Goal: Task Accomplishment & Management: Use online tool/utility

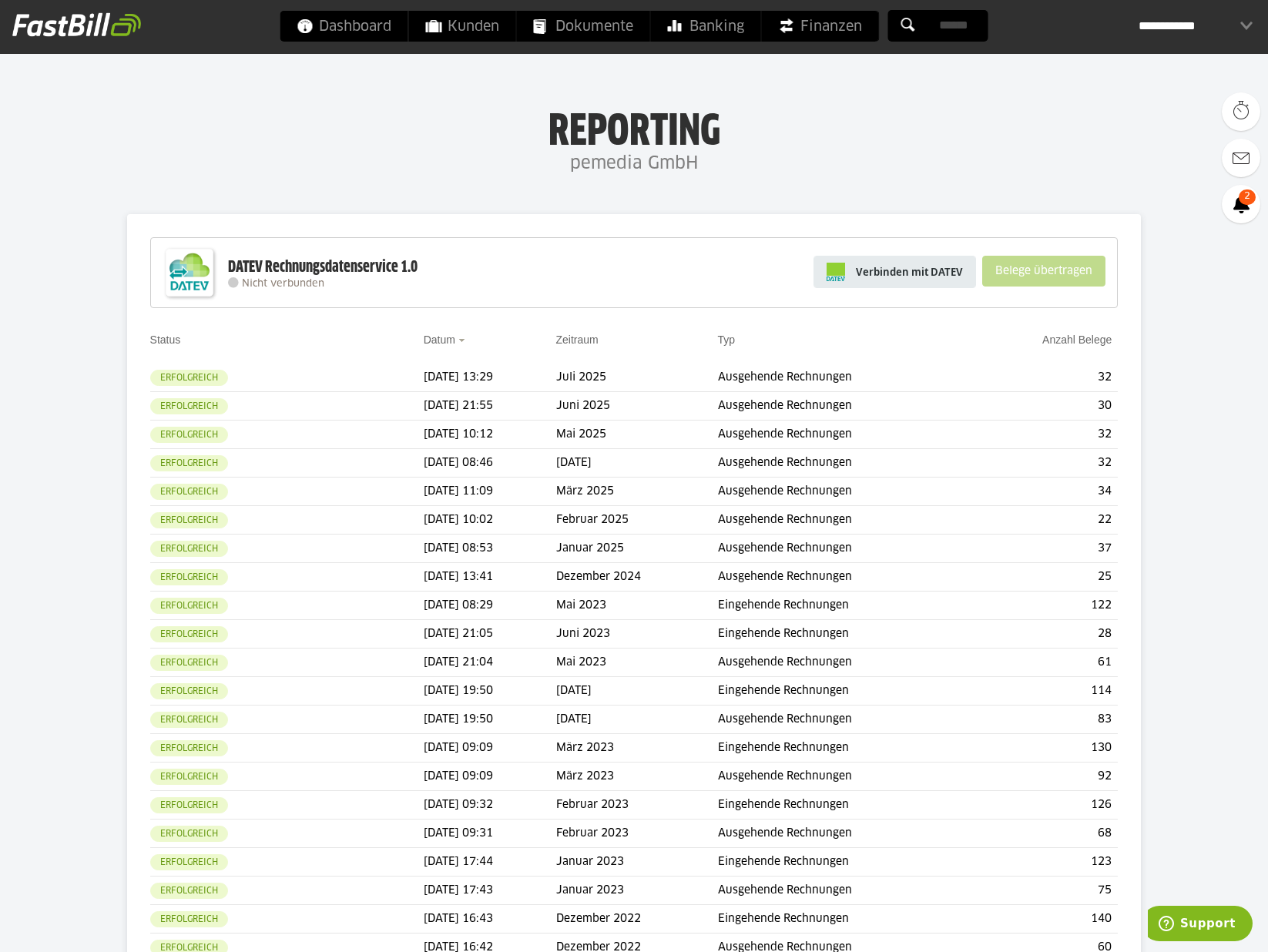
click at [918, 266] on span "Verbinden mit DATEV" at bounding box center [909, 272] width 107 height 16
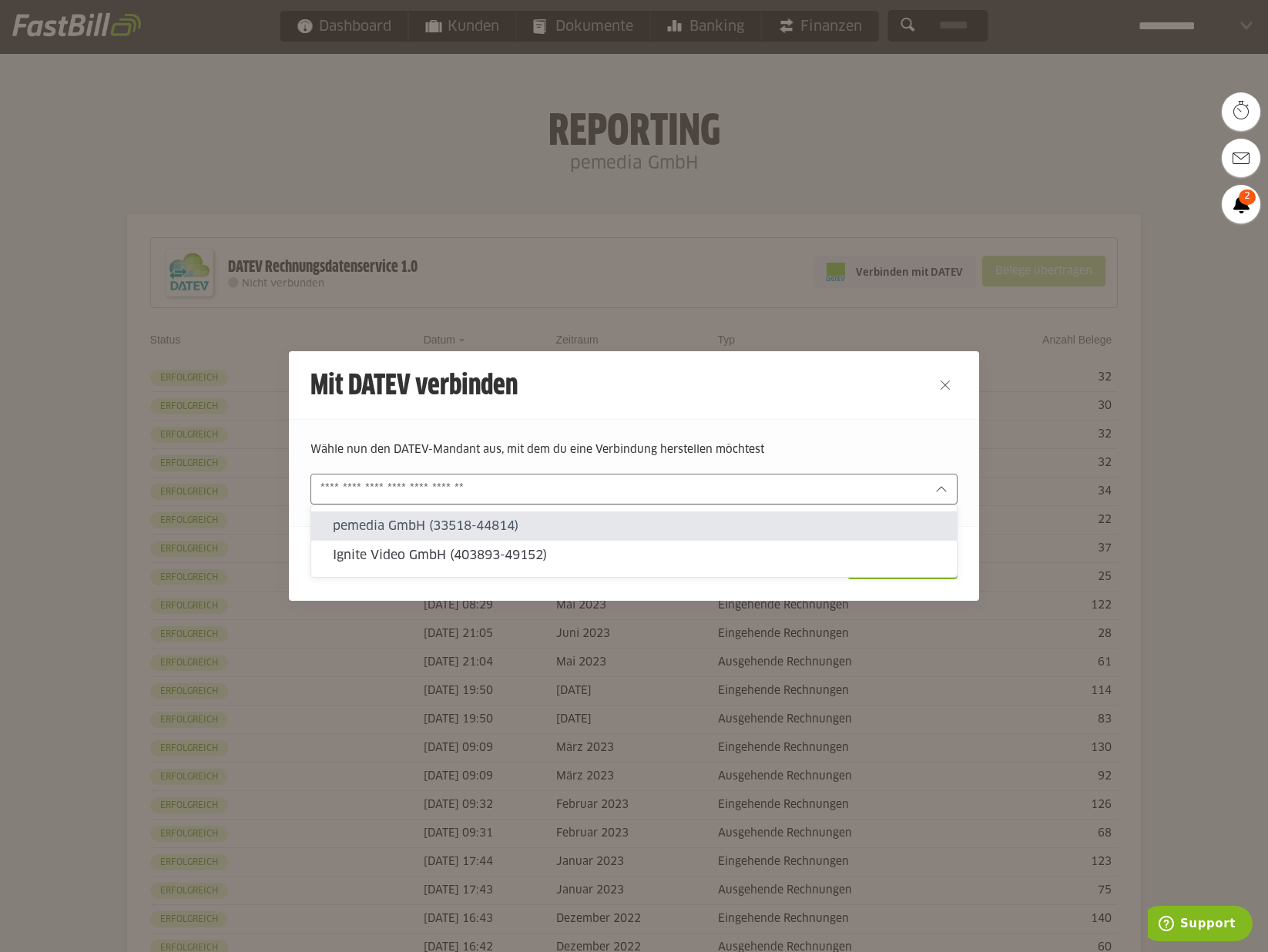
click at [633, 497] on input "text" at bounding box center [623, 489] width 605 height 17
click at [453, 532] on slot "pemedia GmbH (33518-44814)" at bounding box center [639, 526] width 611 height 17
type input "**********"
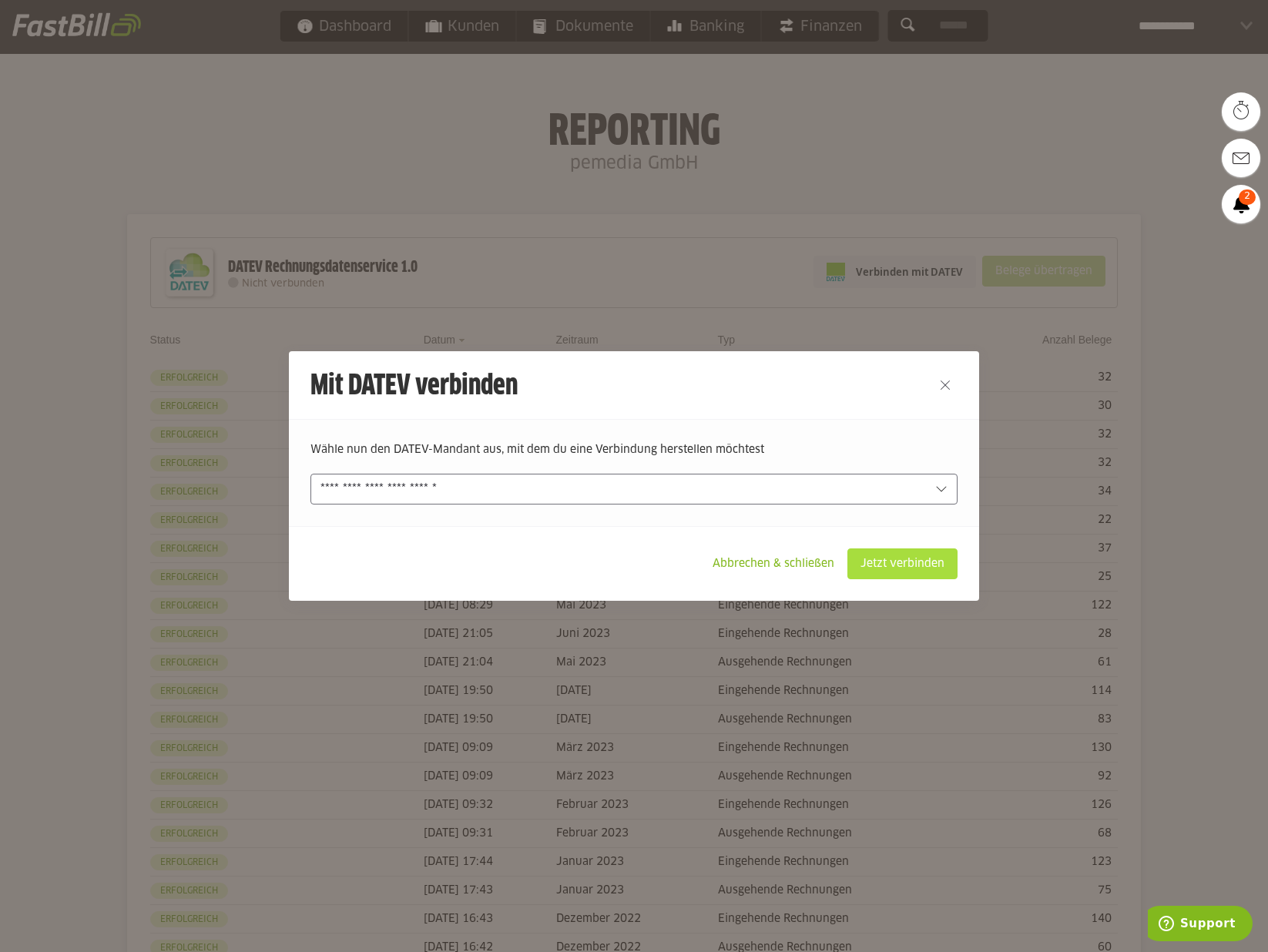
click at [909, 553] on slot "Jetzt verbinden" at bounding box center [902, 563] width 109 height 29
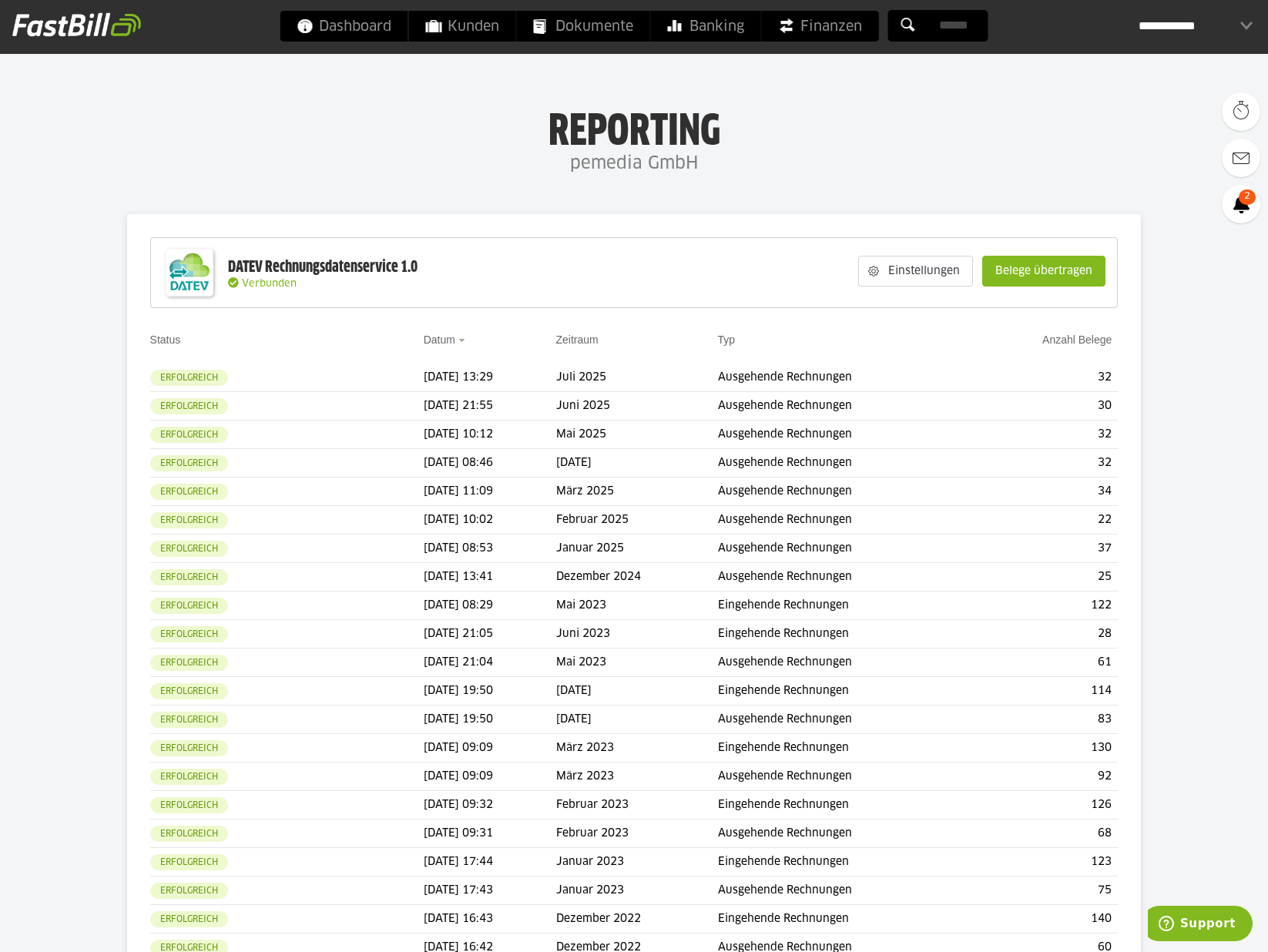
click at [1038, 262] on slot "Belege übertragen" at bounding box center [1043, 270] width 121 height 29
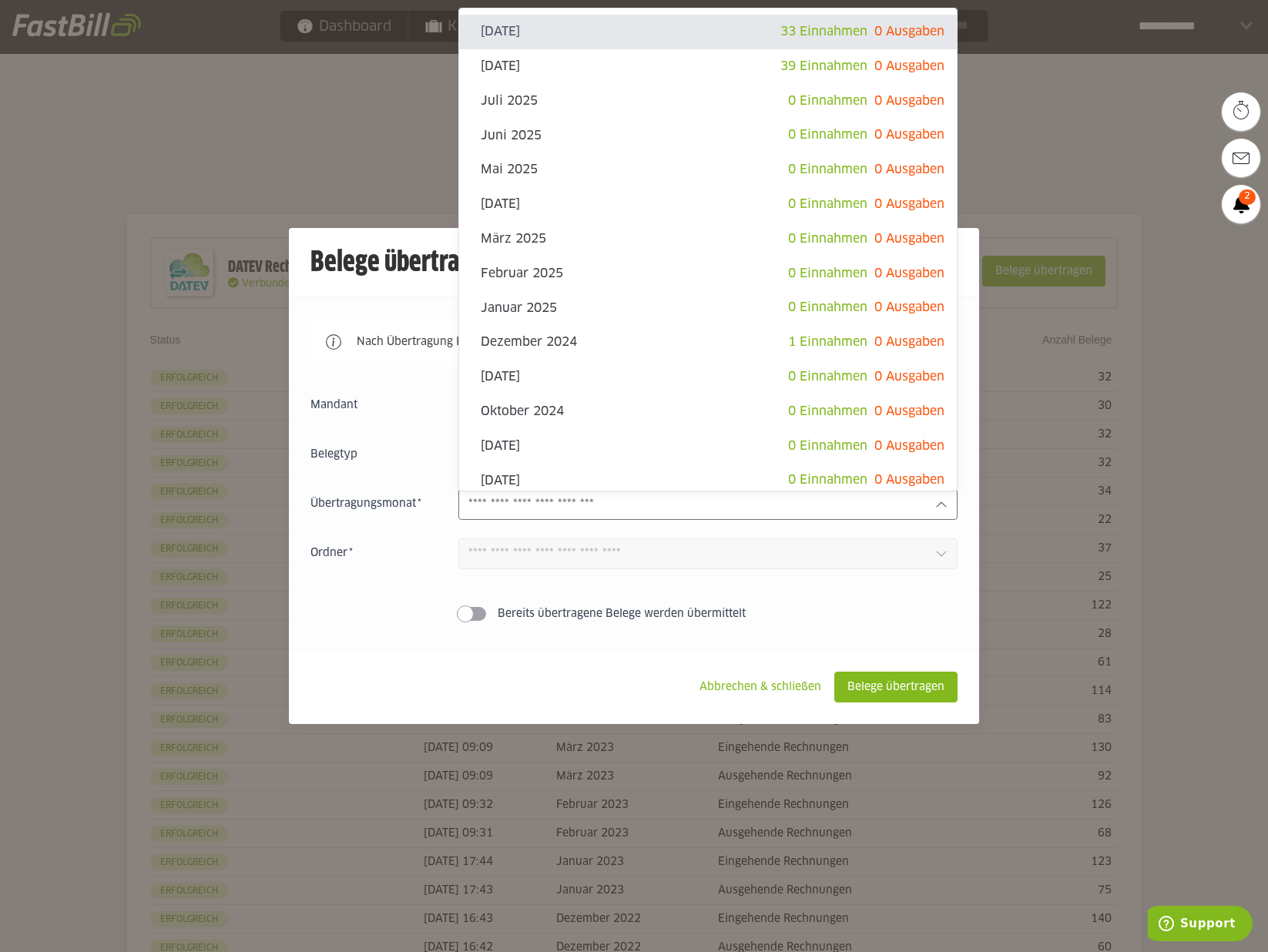
click at [629, 498] on input "text" at bounding box center [696, 505] width 455 height 17
click at [575, 71] on slot "August 2025" at bounding box center [630, 67] width 299 height 17
type input "**********"
type input "*******"
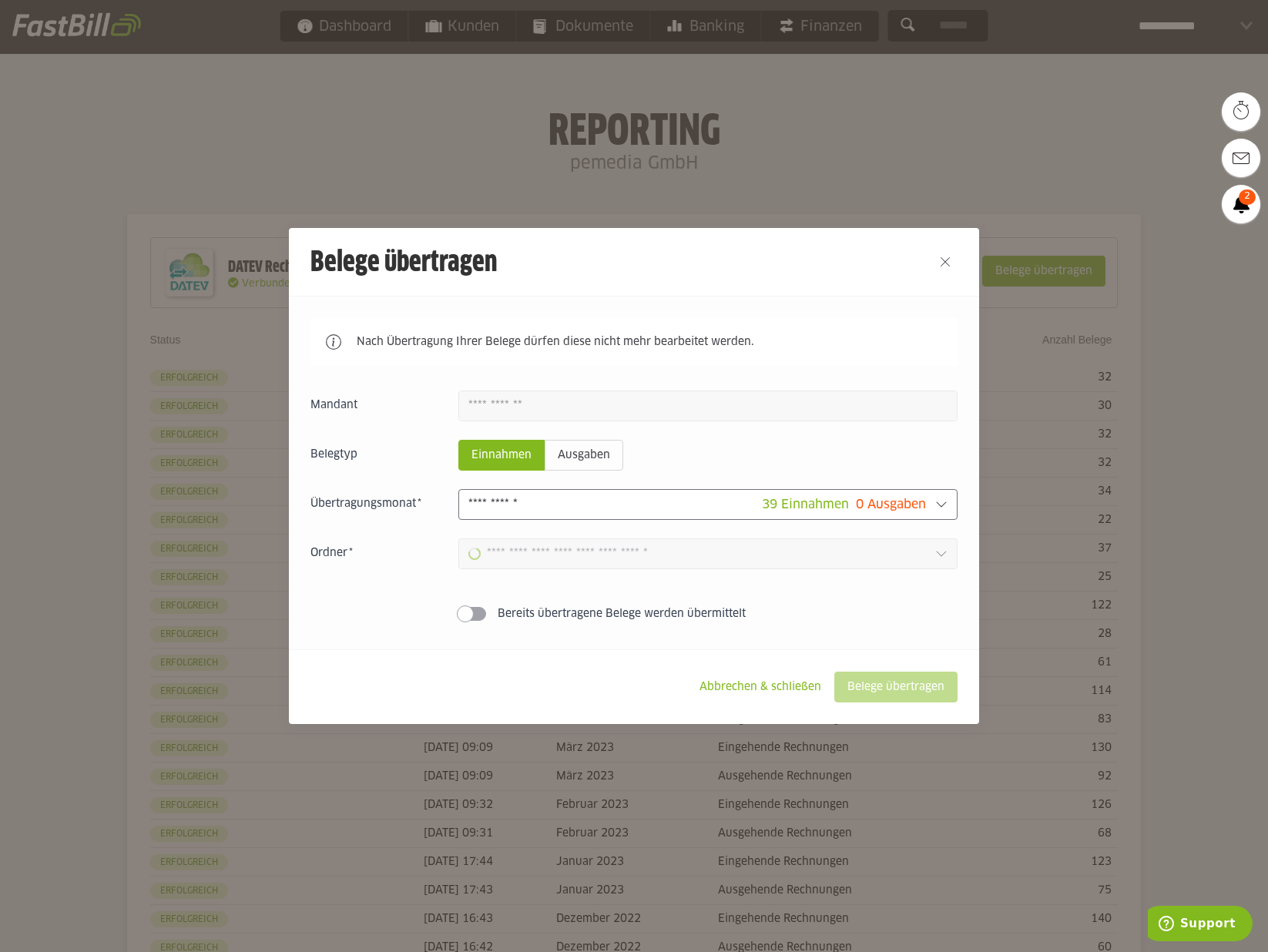
type input "**********"
click at [901, 690] on slot "Belege übertragen" at bounding box center [895, 686] width 121 height 29
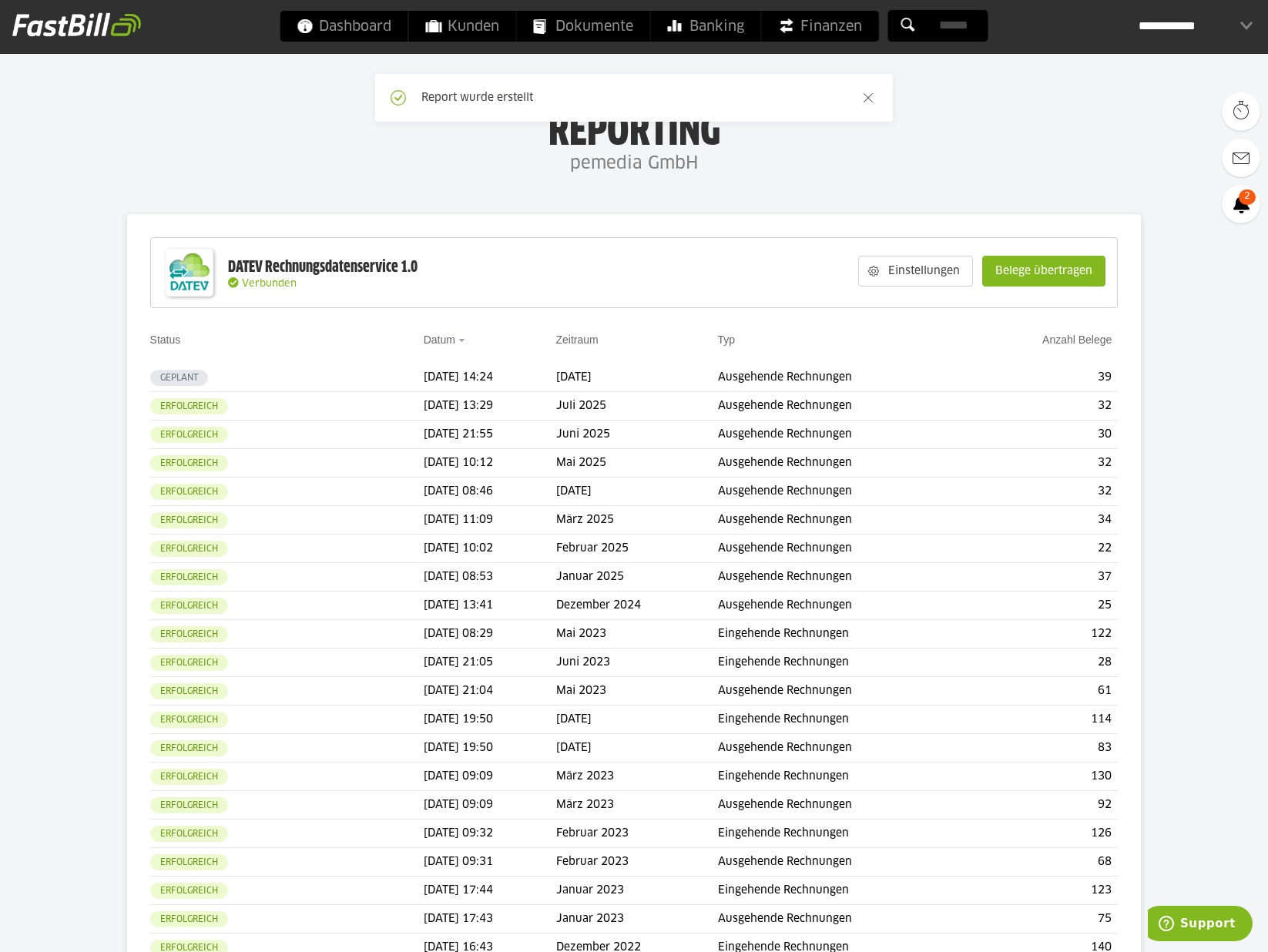
drag, startPoint x: 319, startPoint y: 125, endPoint x: 263, endPoint y: 22, distance: 117.2
click at [319, 125] on div "Report wurde erstellt" at bounding box center [634, 98] width 1268 height 72
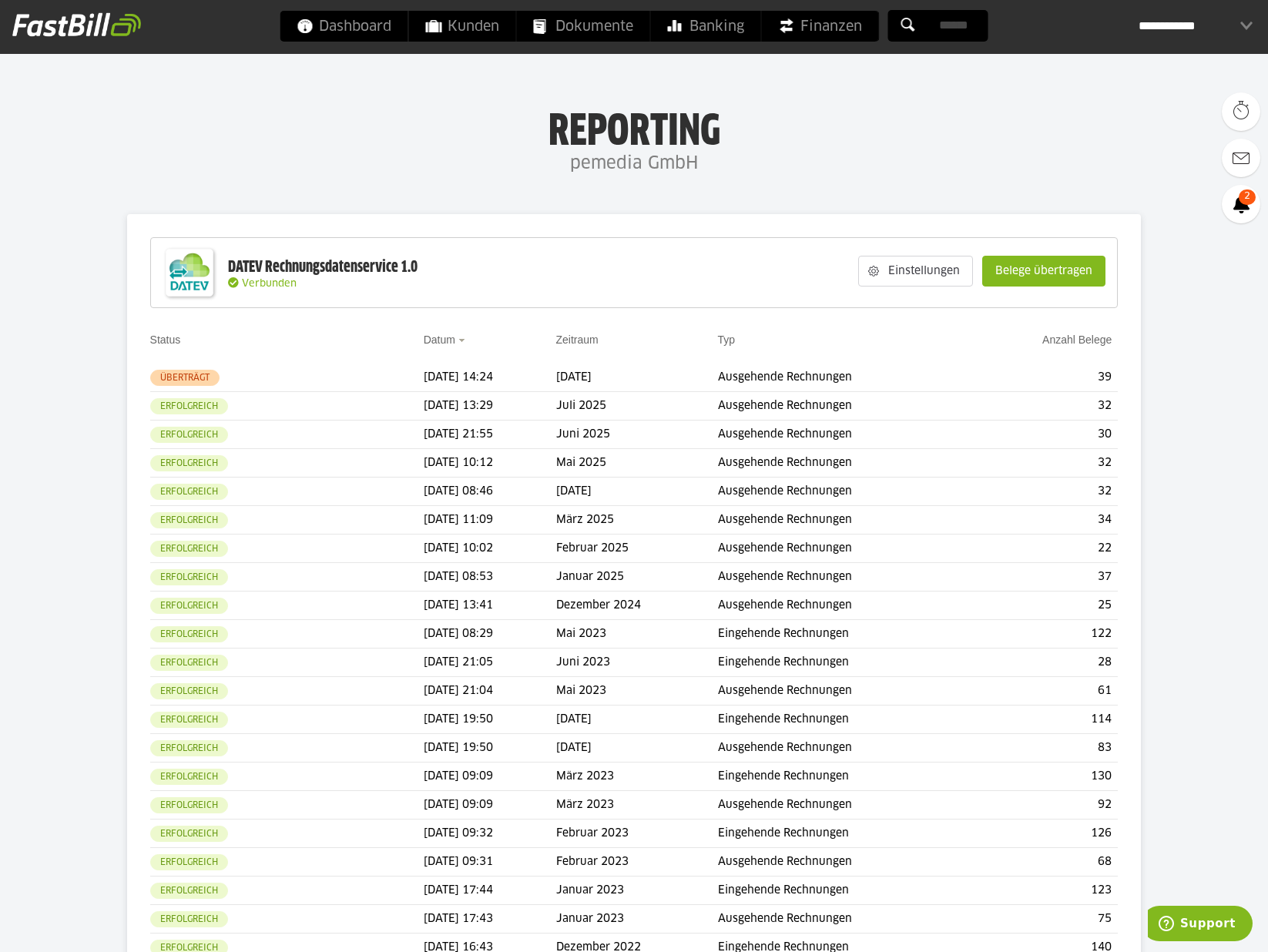
click at [843, 151] on h4 "pemedia GmbH" at bounding box center [634, 164] width 1268 height 31
click at [561, 121] on h1 "Reporting" at bounding box center [634, 129] width 959 height 40
drag, startPoint x: 592, startPoint y: 134, endPoint x: 699, endPoint y: 165, distance: 111.4
click at [699, 165] on div "Reporting pemedia GmbH" at bounding box center [634, 144] width 1268 height 71
click at [699, 165] on h4 "pemedia GmbH" at bounding box center [634, 164] width 1268 height 31
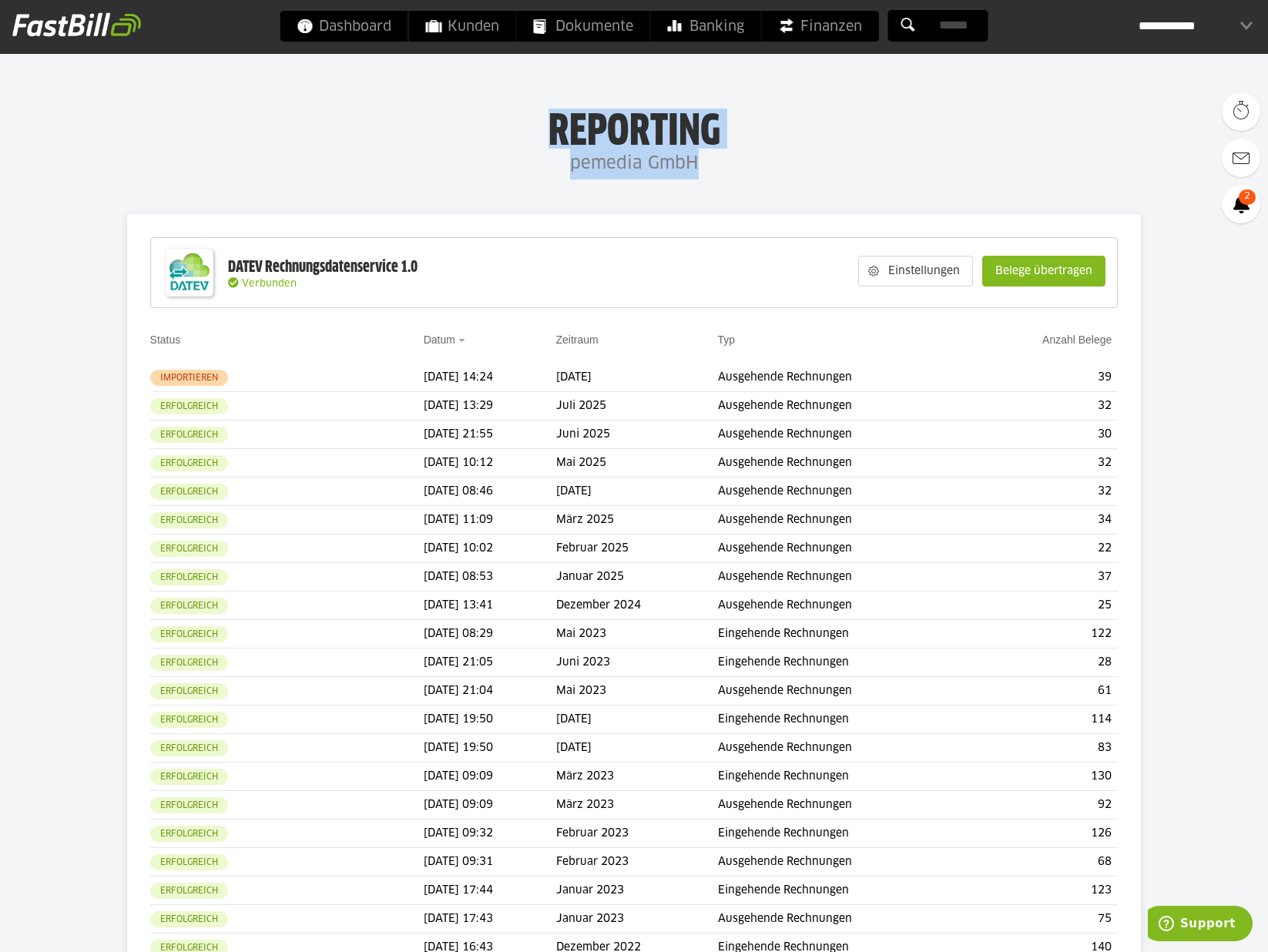
drag, startPoint x: 694, startPoint y: 166, endPoint x: 574, endPoint y: 141, distance: 122.6
click at [567, 141] on div "Reporting pemedia GmbH" at bounding box center [634, 144] width 1268 height 71
click at [575, 140] on h1 "Reporting" at bounding box center [634, 129] width 959 height 40
click at [738, 151] on h4 "pemedia GmbH" at bounding box center [634, 164] width 1268 height 31
drag, startPoint x: 254, startPoint y: 112, endPoint x: 253, endPoint y: 89, distance: 23.0
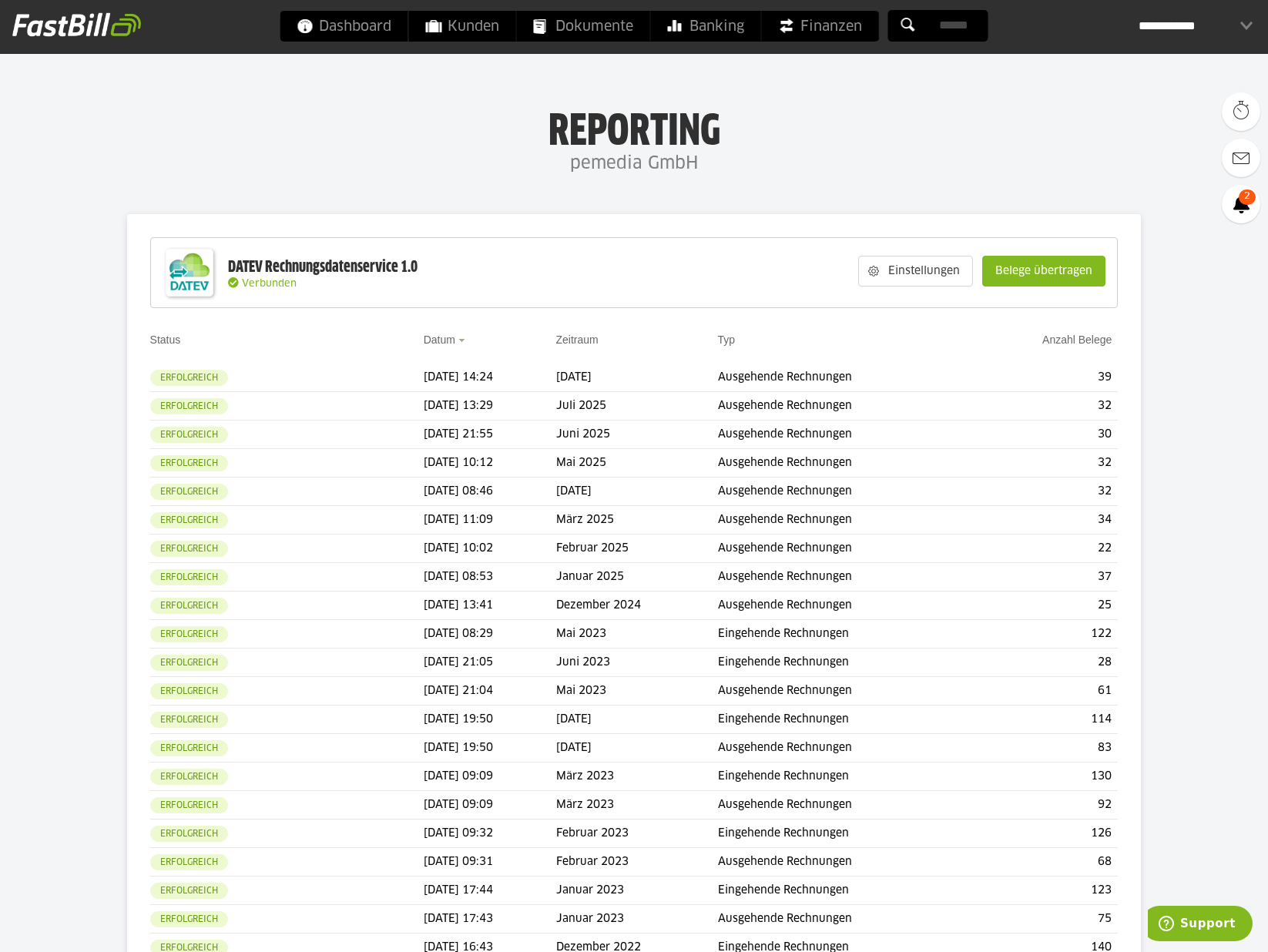
click at [253, 111] on h1 "Reporting" at bounding box center [634, 129] width 959 height 40
